Goal: Navigation & Orientation: Go to known website

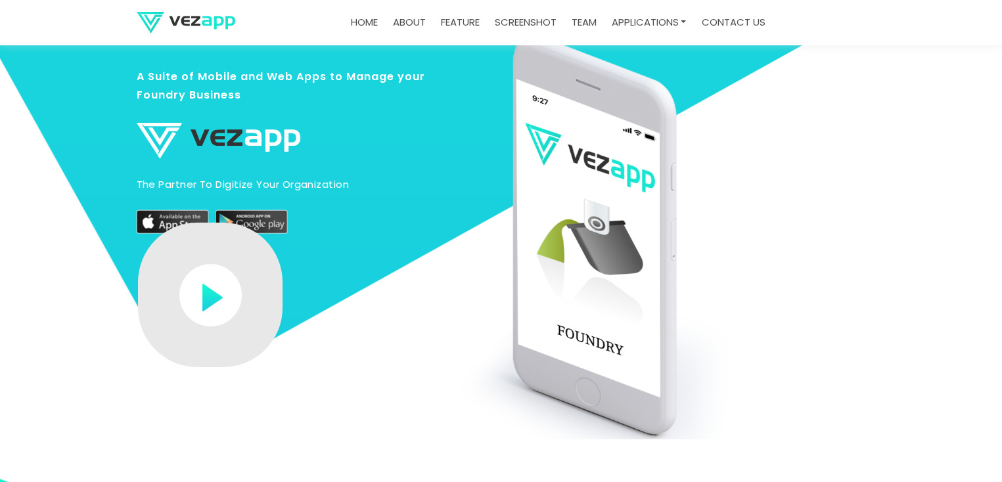
scroll to position [66, 0]
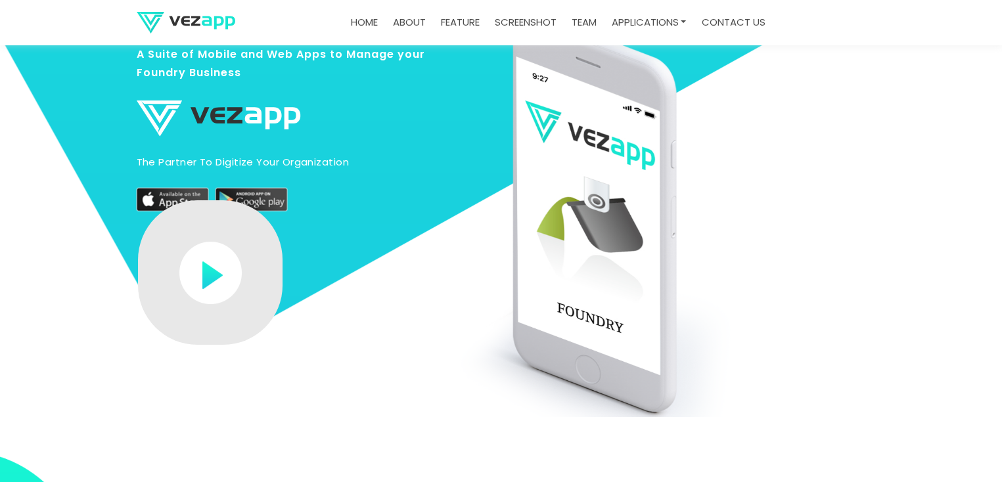
click at [154, 20] on img at bounding box center [186, 23] width 99 height 22
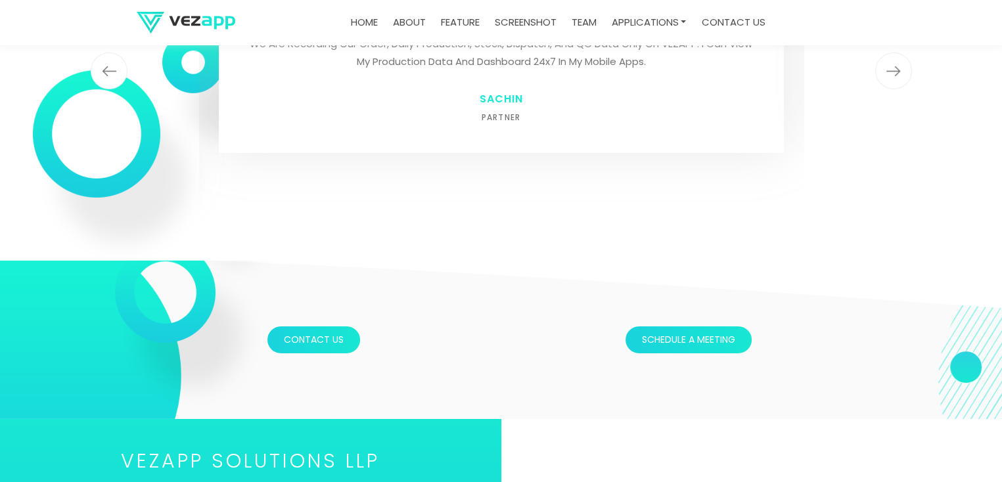
scroll to position [4324, 0]
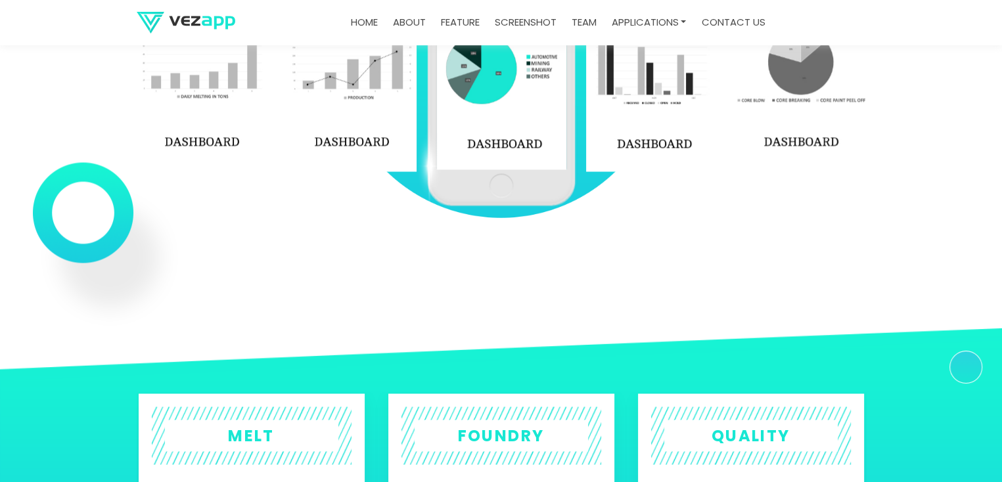
scroll to position [2123, 0]
